Goal: Information Seeking & Learning: Learn about a topic

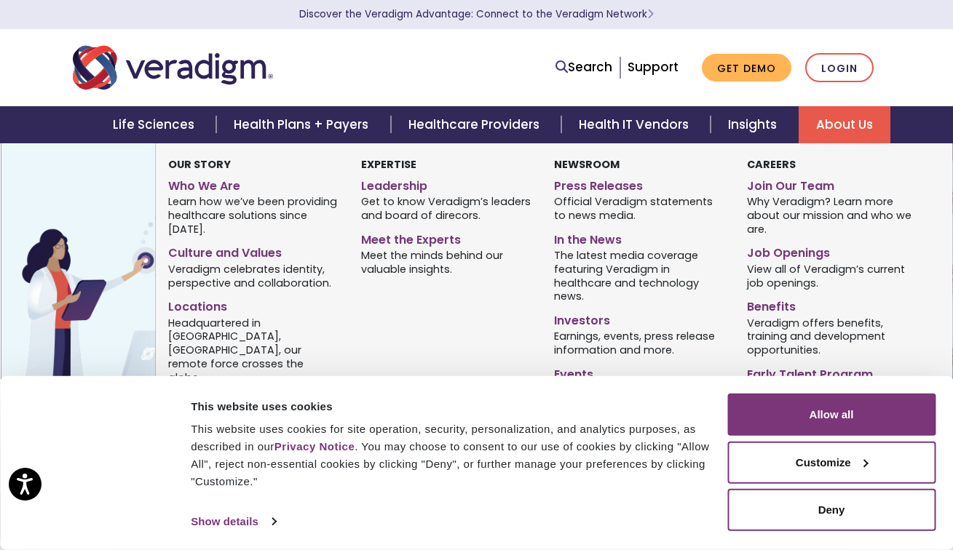
click at [851, 116] on link "About Us" at bounding box center [844, 124] width 92 height 37
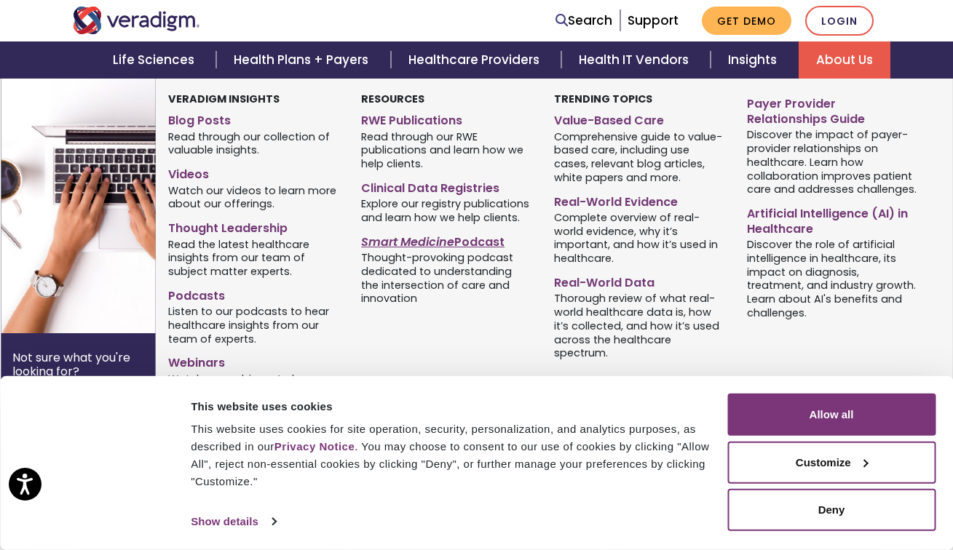
scroll to position [699, 0]
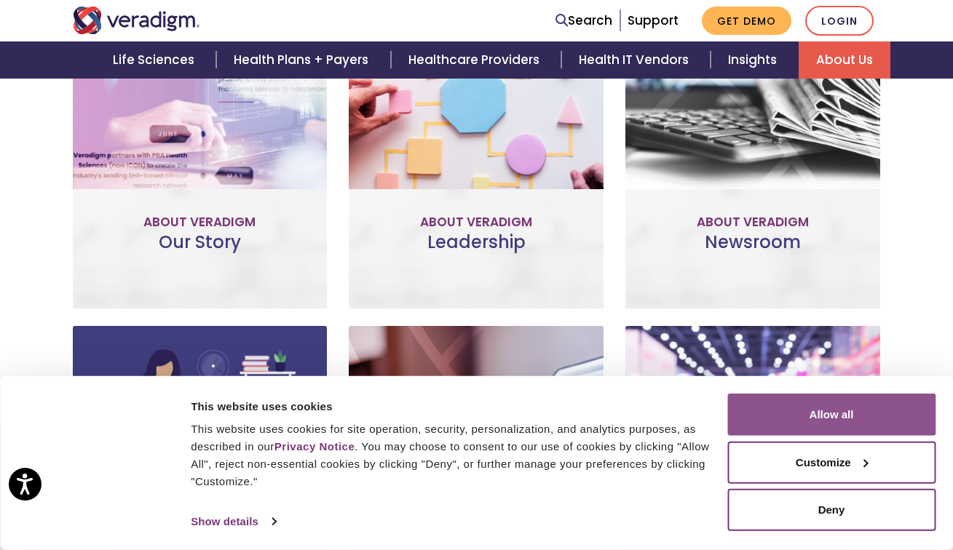
click at [852, 417] on button "Allow all" at bounding box center [831, 415] width 208 height 42
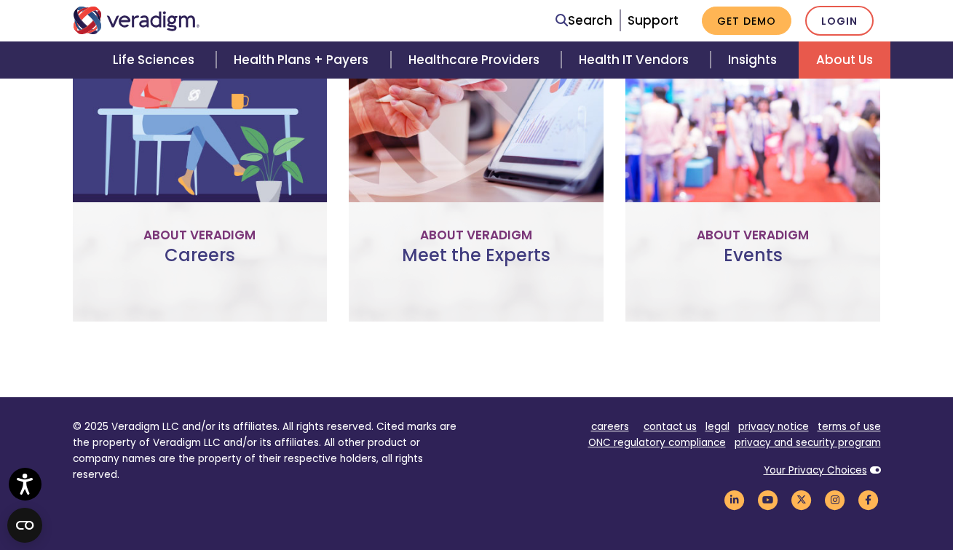
scroll to position [987, 0]
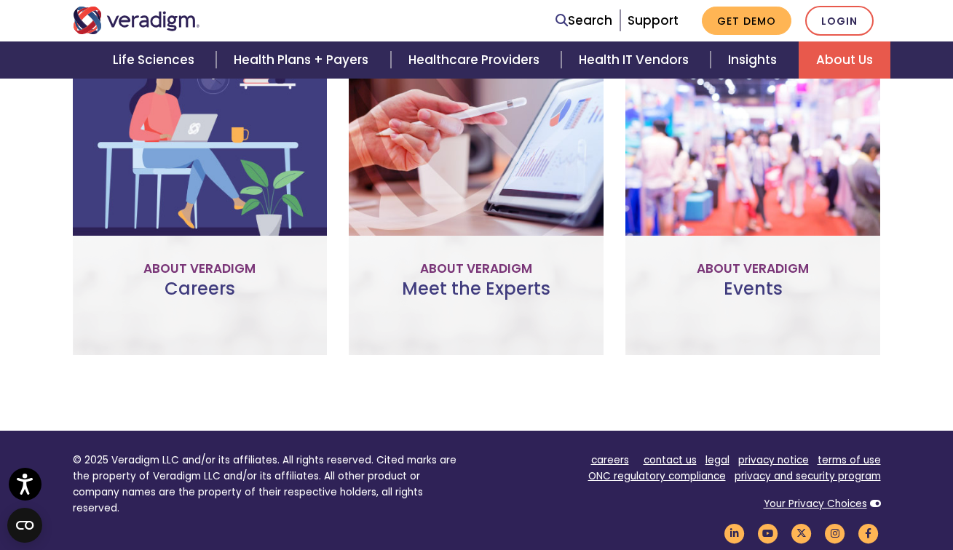
click at [181, 242] on div "About Veradigm Careers Careers Explore Veradigm’s career opportunities and lear…" at bounding box center [200, 196] width 255 height 317
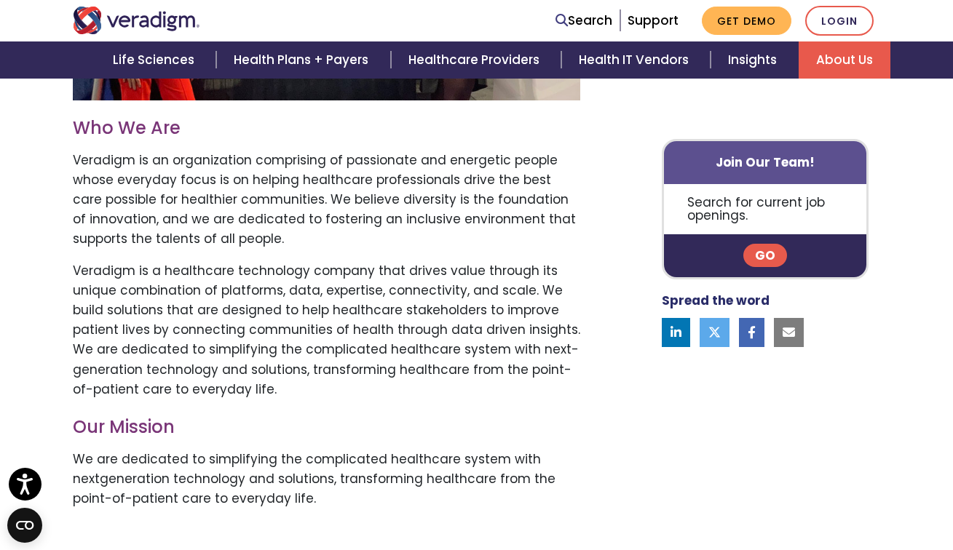
scroll to position [662, 0]
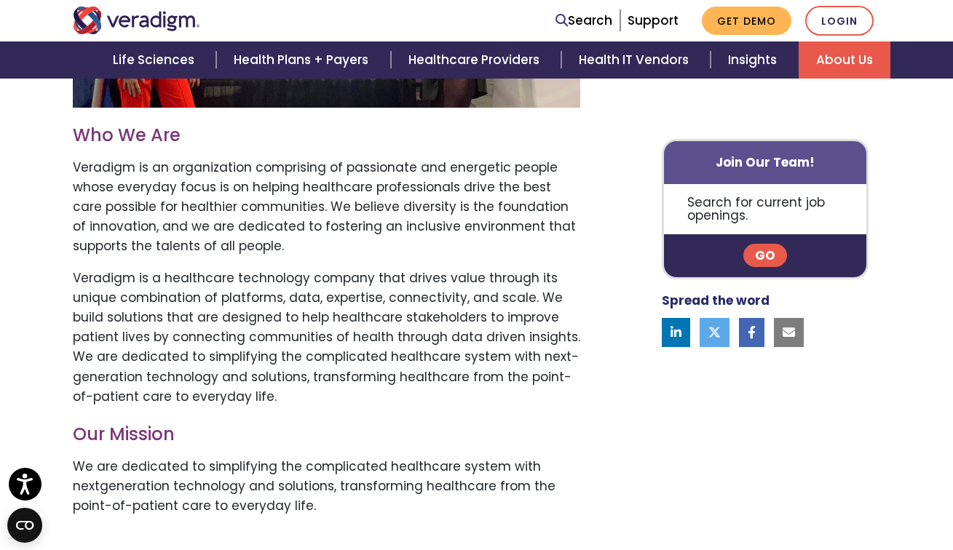
click at [761, 245] on link "Go" at bounding box center [765, 256] width 44 height 23
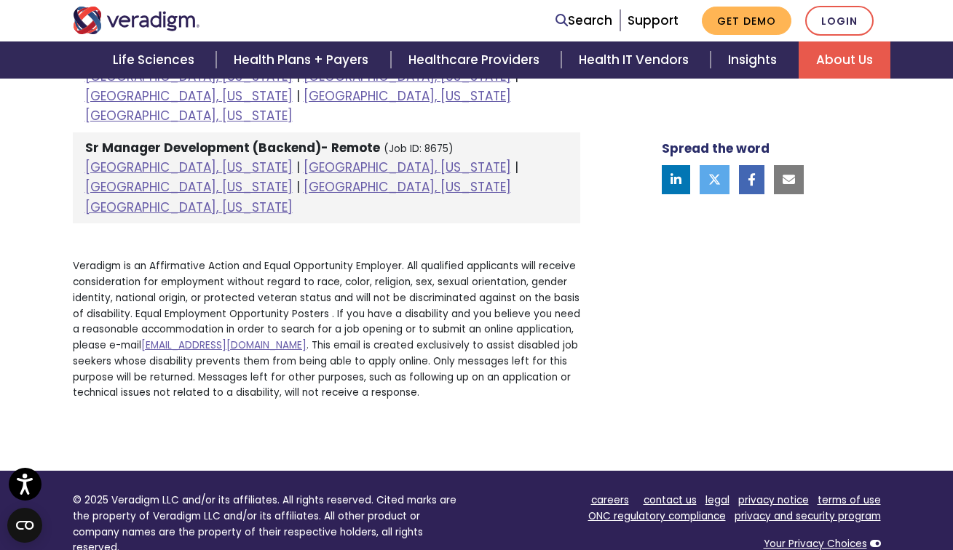
scroll to position [1858, 0]
